Goal: Task Accomplishment & Management: Manage account settings

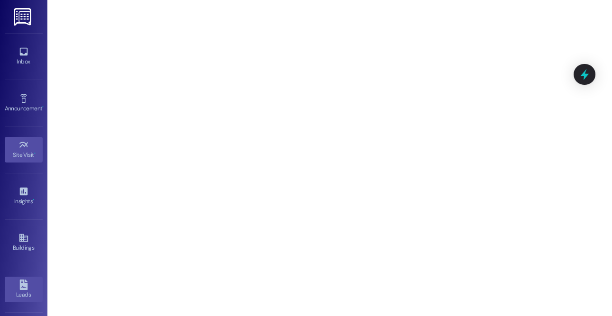
scroll to position [135, 0]
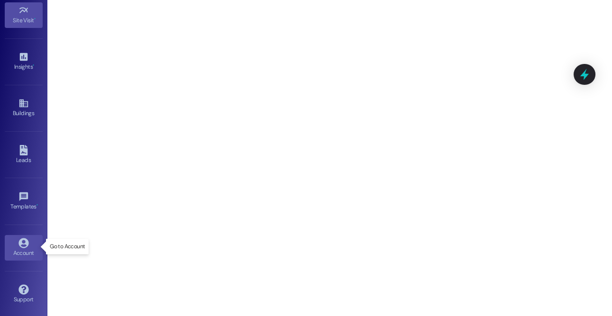
click at [23, 248] on div "Account" at bounding box center [23, 252] width 47 height 9
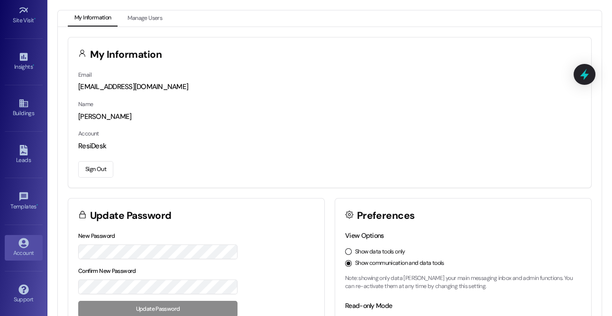
click at [95, 171] on button "Sign Out" at bounding box center [95, 169] width 35 height 17
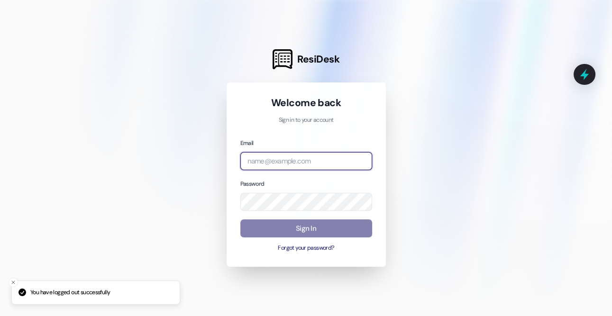
click at [287, 159] on input "email" at bounding box center [306, 161] width 132 height 18
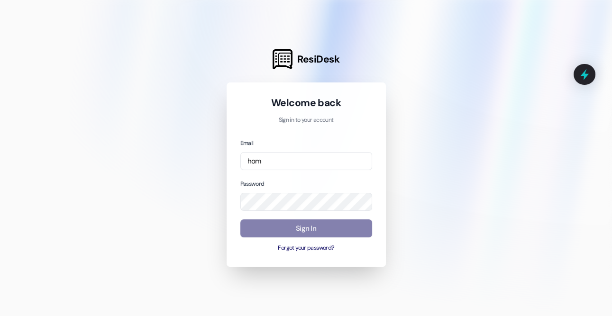
type input "[EMAIL_ADDRESS][DOMAIN_NAME]"
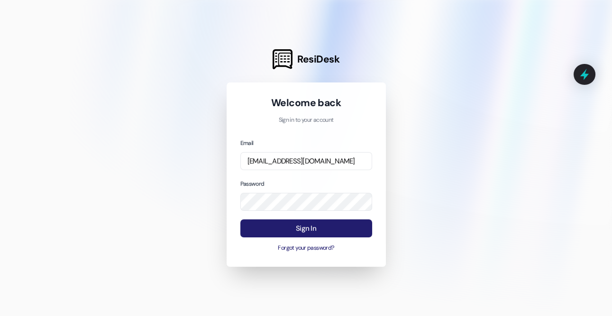
click at [305, 228] on button "Sign In" at bounding box center [306, 228] width 132 height 18
